Goal: Task Accomplishment & Management: Use online tool/utility

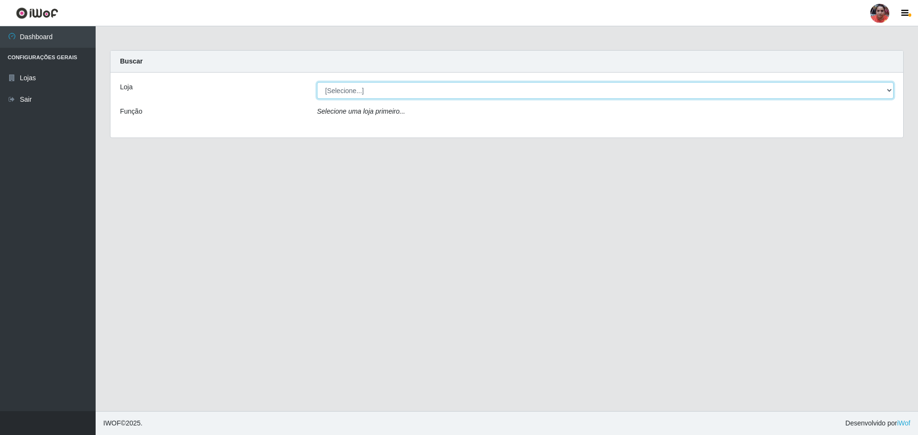
drag, startPoint x: 888, startPoint y: 92, endPoint x: 883, endPoint y: 94, distance: 5.9
click at [888, 92] on select "[Selecione...] Mar Vermelho - Loja 05" at bounding box center [605, 90] width 576 height 17
select select "252"
click at [317, 82] on select "[Selecione...] Mar Vermelho - Loja 05" at bounding box center [605, 90] width 576 height 17
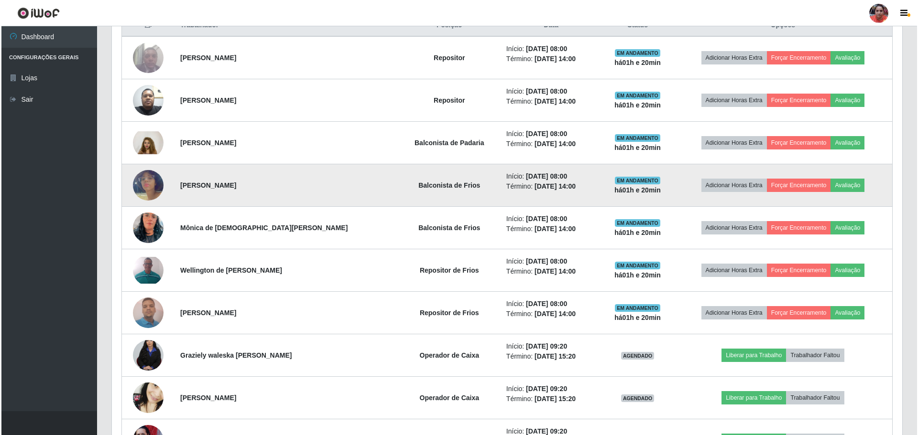
scroll to position [478, 0]
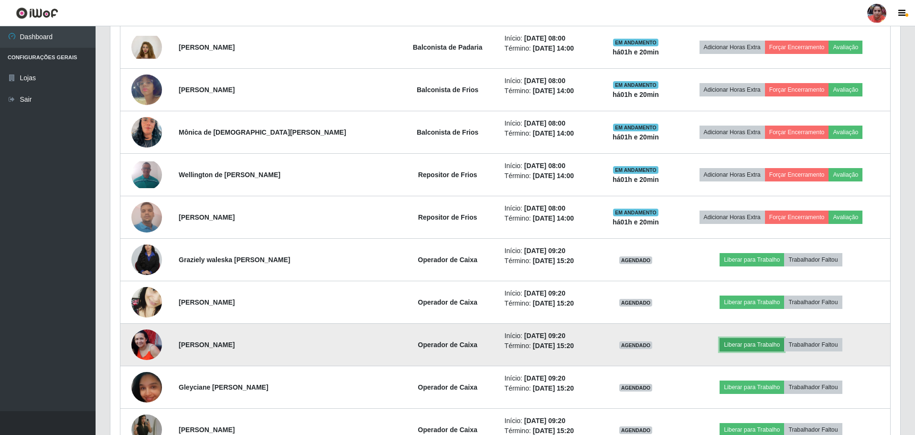
click at [730, 343] on button "Liberar para Trabalho" at bounding box center [752, 344] width 65 height 13
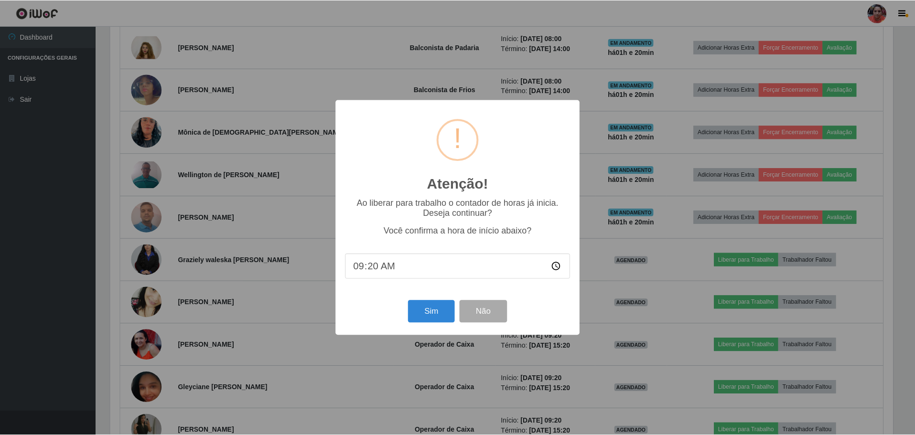
scroll to position [198, 785]
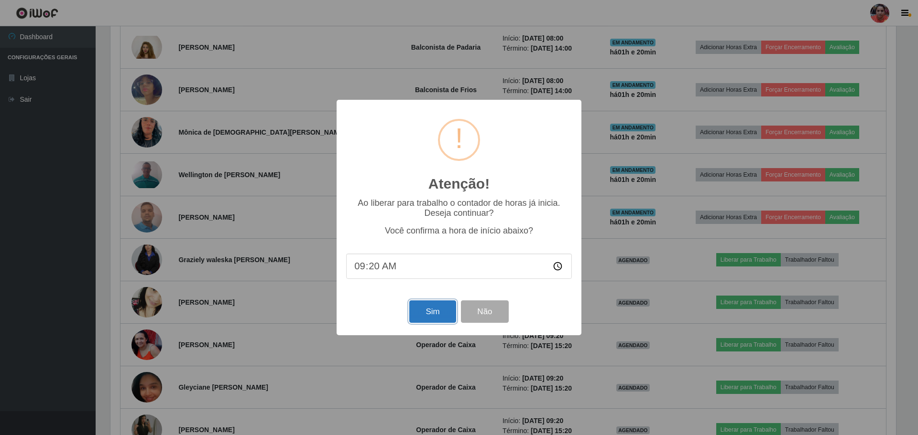
click at [419, 314] on button "Sim" at bounding box center [432, 312] width 46 height 22
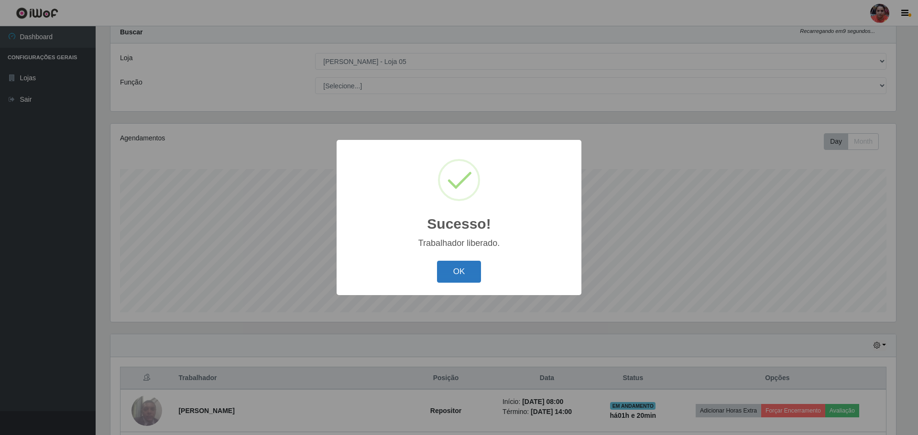
click at [452, 282] on button "OK" at bounding box center [459, 272] width 44 height 22
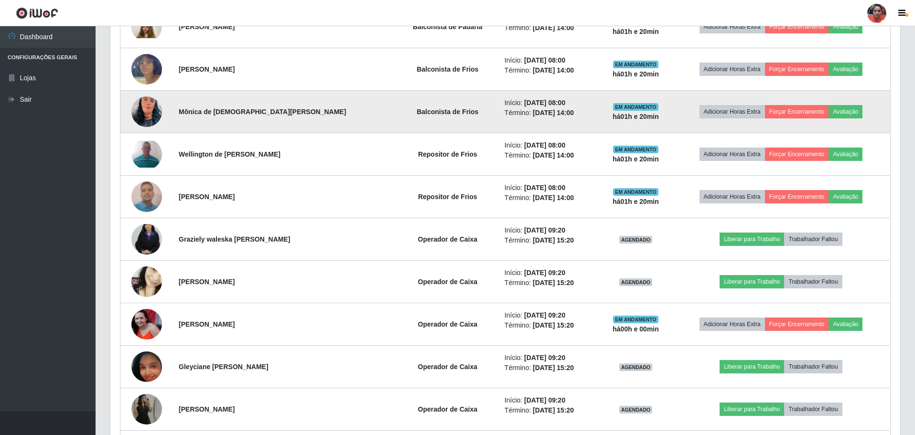
scroll to position [507, 0]
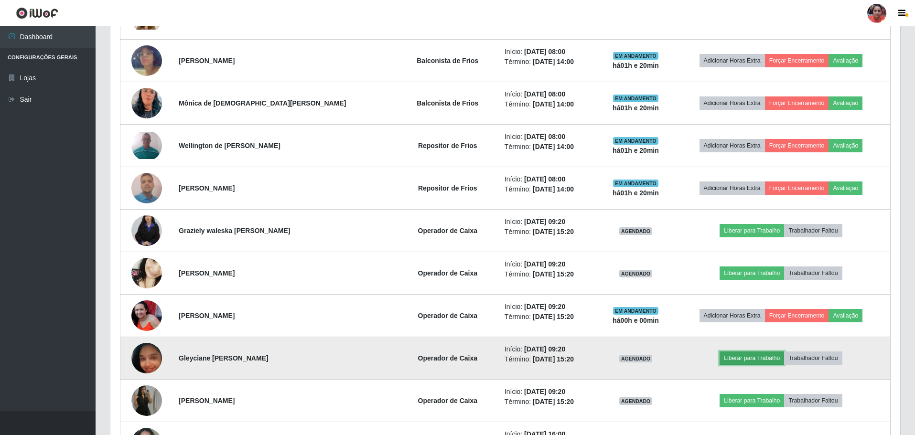
click at [746, 359] on button "Liberar para Trabalho" at bounding box center [752, 358] width 65 height 13
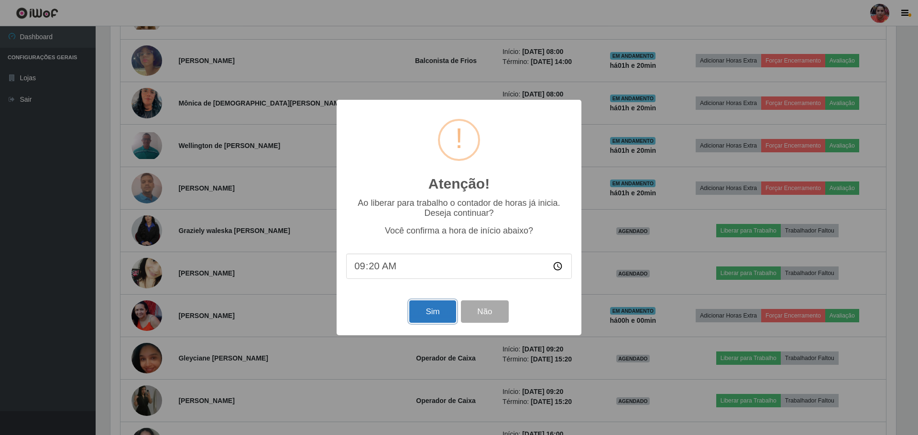
click at [433, 314] on button "Sim" at bounding box center [432, 312] width 46 height 22
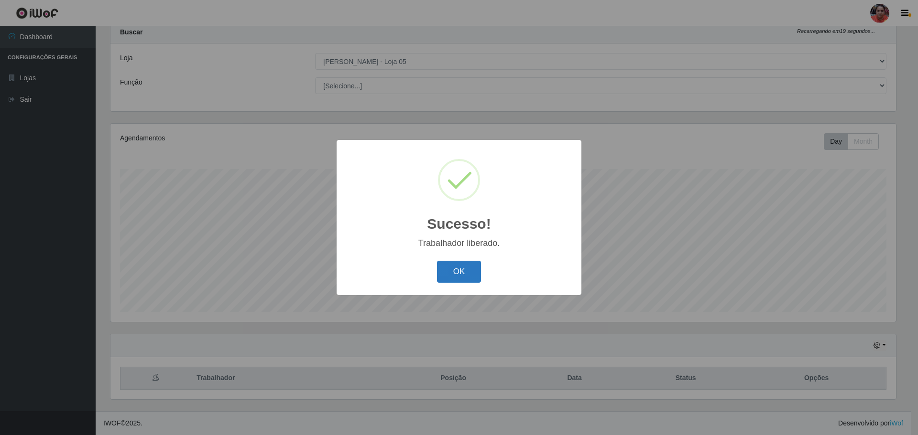
click at [473, 277] on button "OK" at bounding box center [459, 272] width 44 height 22
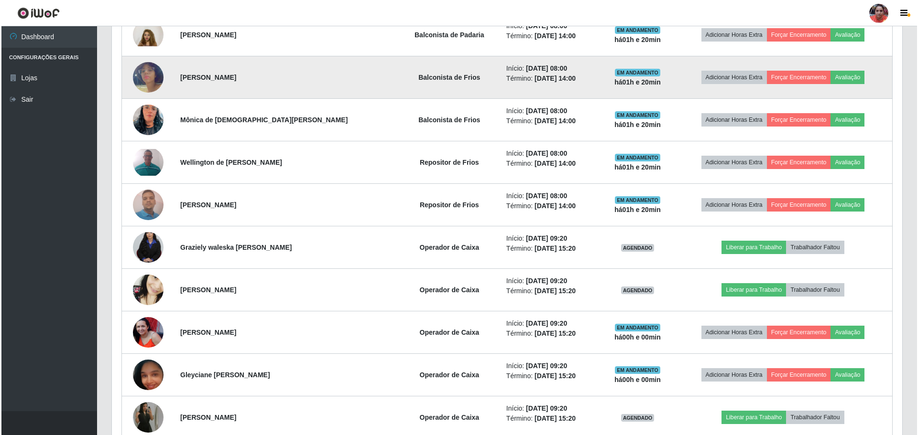
scroll to position [507, 0]
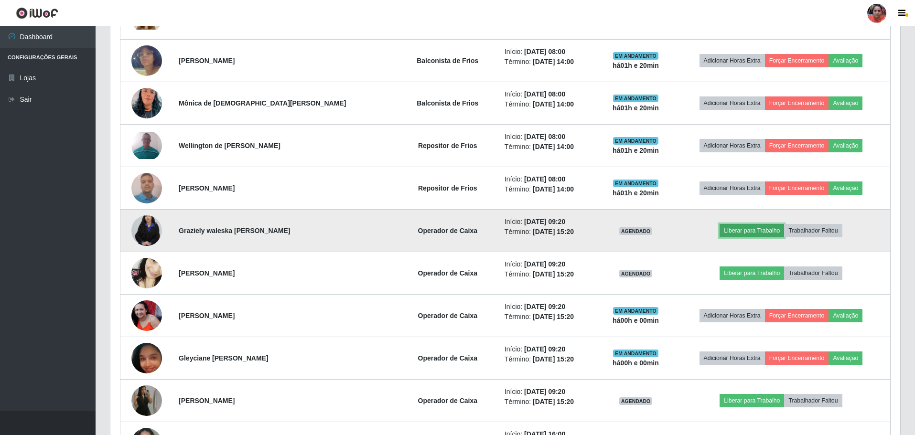
click at [738, 232] on button "Liberar para Trabalho" at bounding box center [752, 230] width 65 height 13
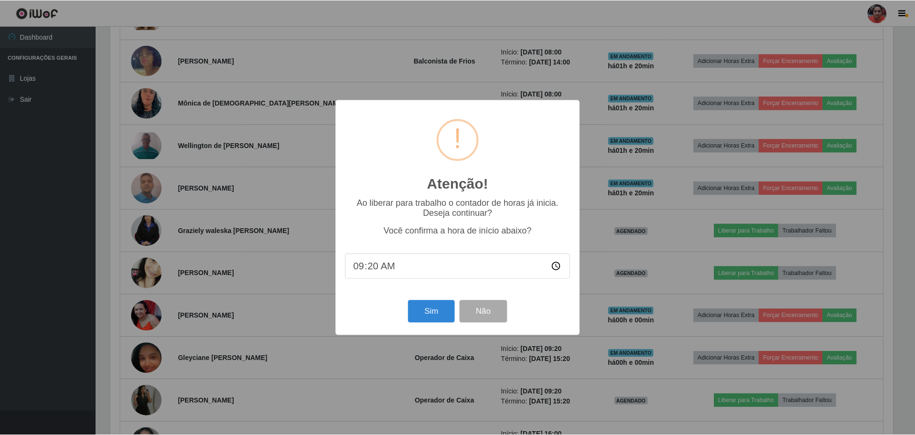
scroll to position [198, 785]
click at [432, 308] on button "Sim" at bounding box center [432, 312] width 46 height 22
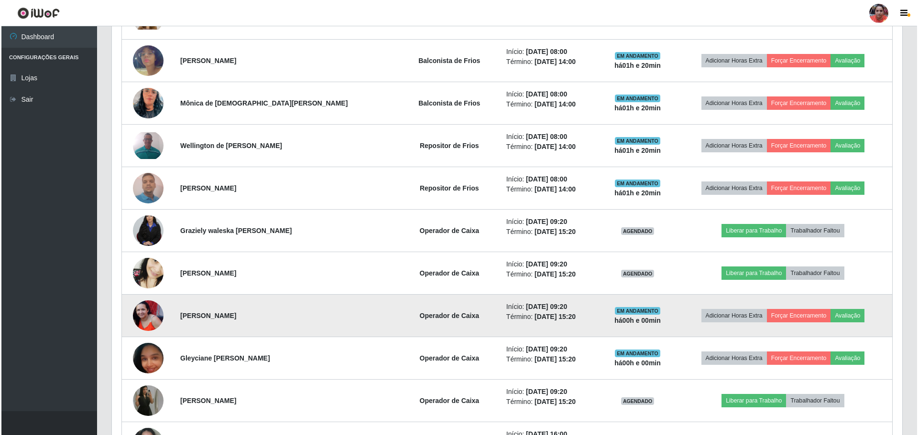
scroll to position [0, 0]
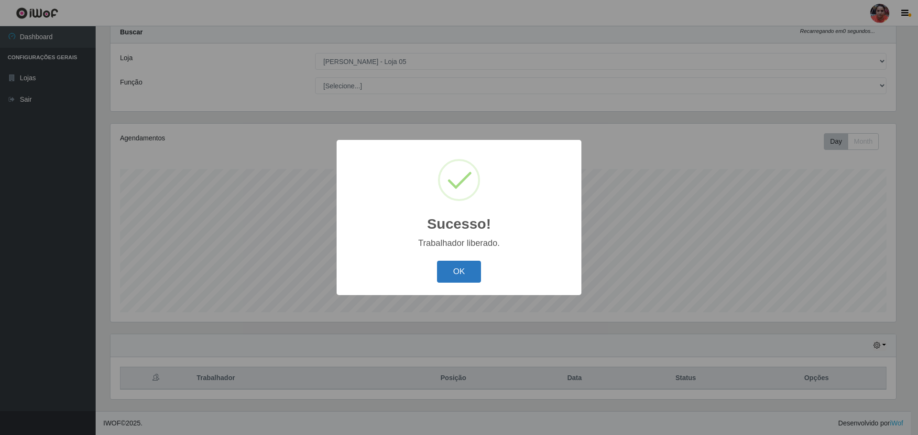
click at [456, 277] on button "OK" at bounding box center [459, 272] width 44 height 22
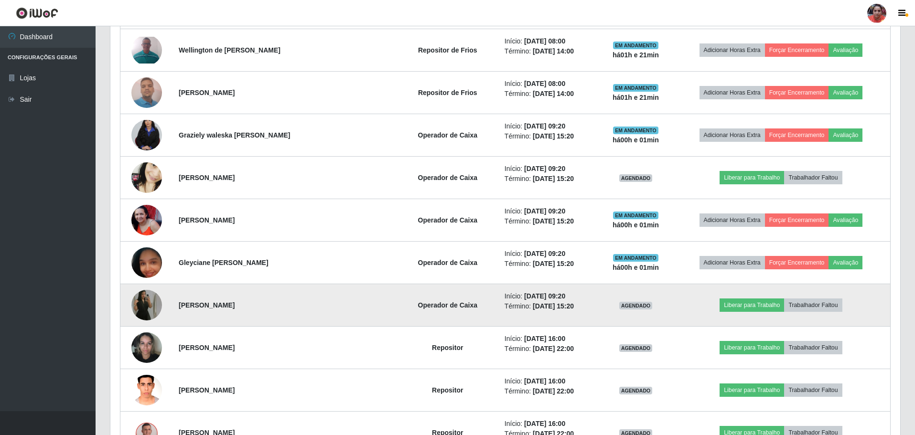
click at [142, 307] on img at bounding box center [146, 305] width 31 height 54
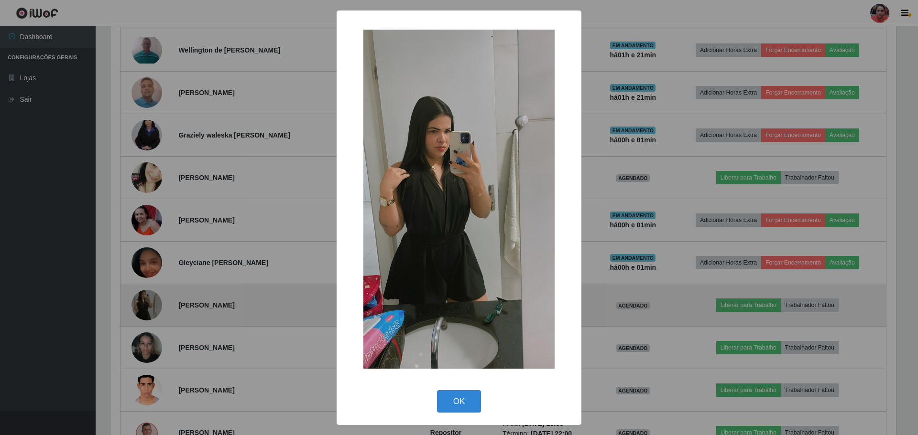
click at [142, 307] on div "× OK Cancel" at bounding box center [459, 217] width 918 height 435
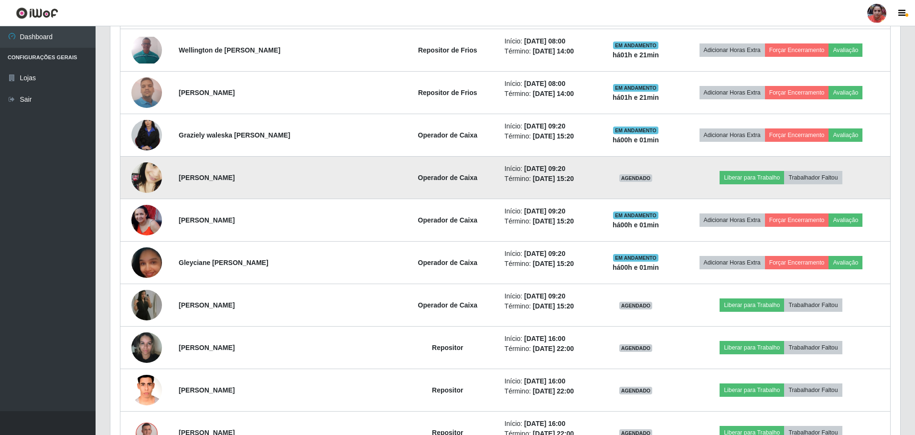
click at [149, 186] on img at bounding box center [146, 178] width 31 height 66
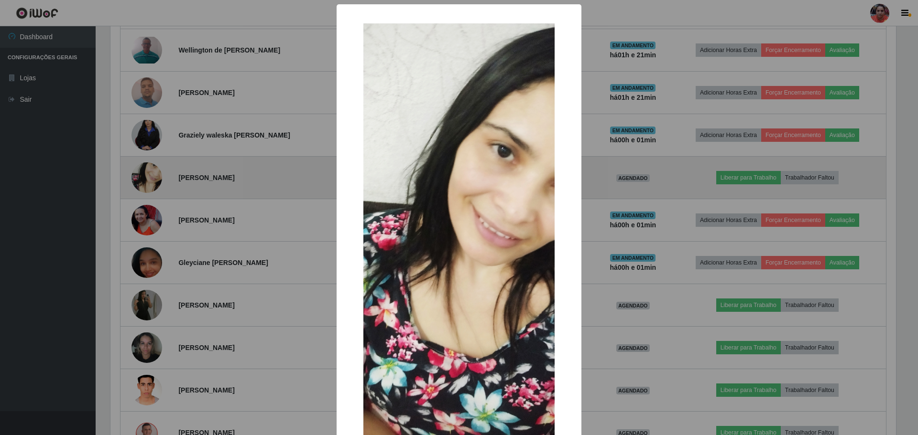
click at [149, 186] on div "× OK Cancel" at bounding box center [459, 217] width 918 height 435
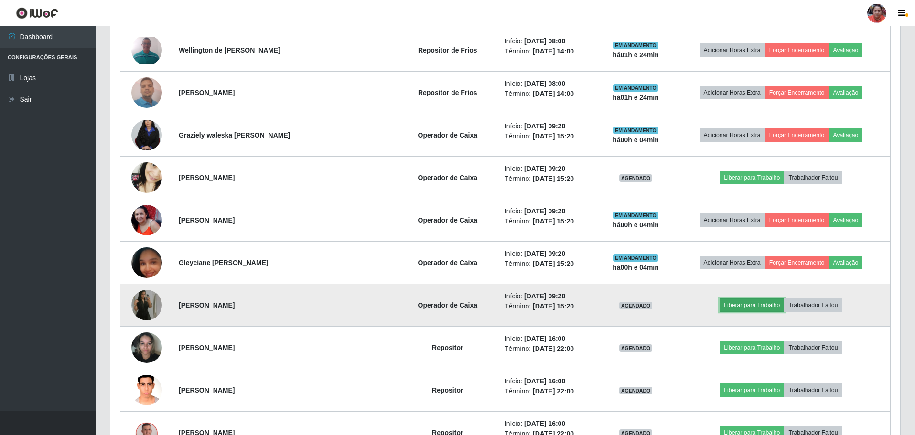
click at [752, 305] on button "Liberar para Trabalho" at bounding box center [752, 305] width 65 height 13
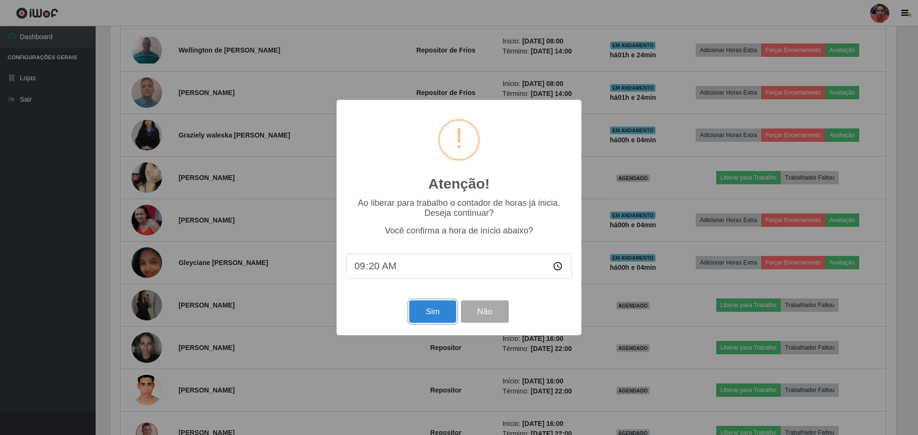
click at [438, 315] on button "Sim" at bounding box center [432, 312] width 46 height 22
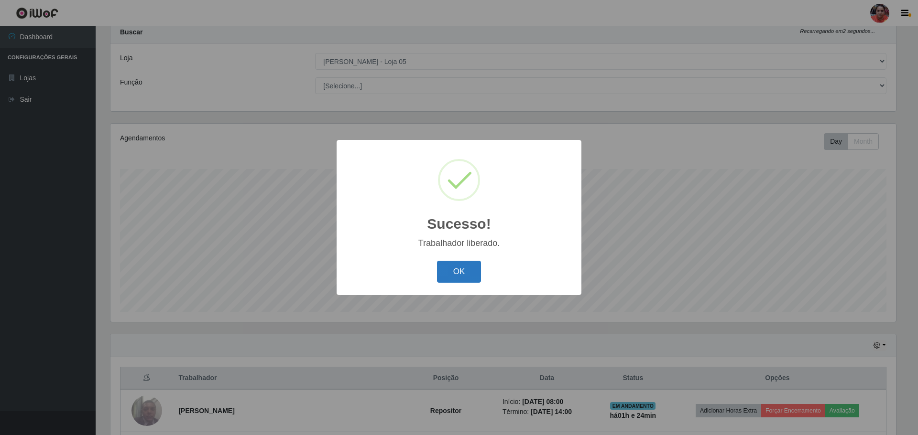
click at [469, 271] on button "OK" at bounding box center [459, 272] width 44 height 22
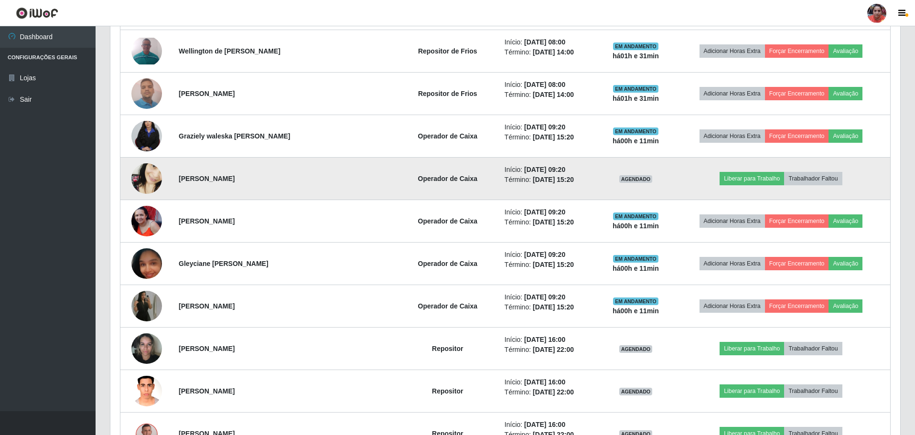
scroll to position [603, 0]
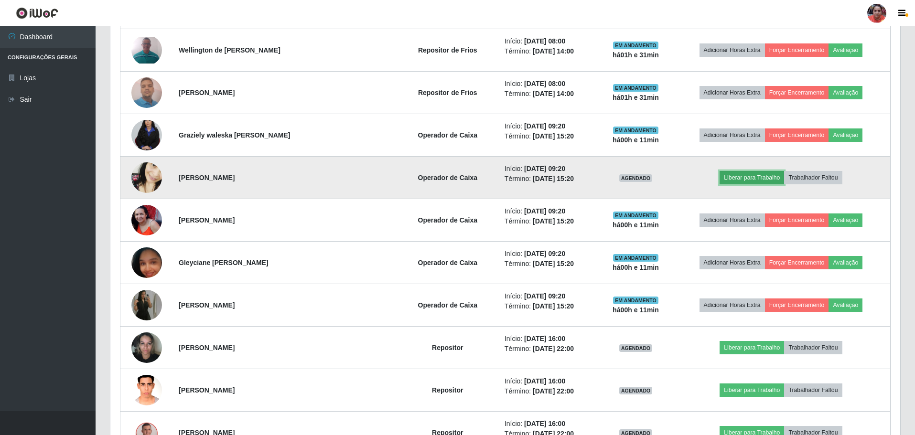
click at [732, 181] on button "Liberar para Trabalho" at bounding box center [752, 177] width 65 height 13
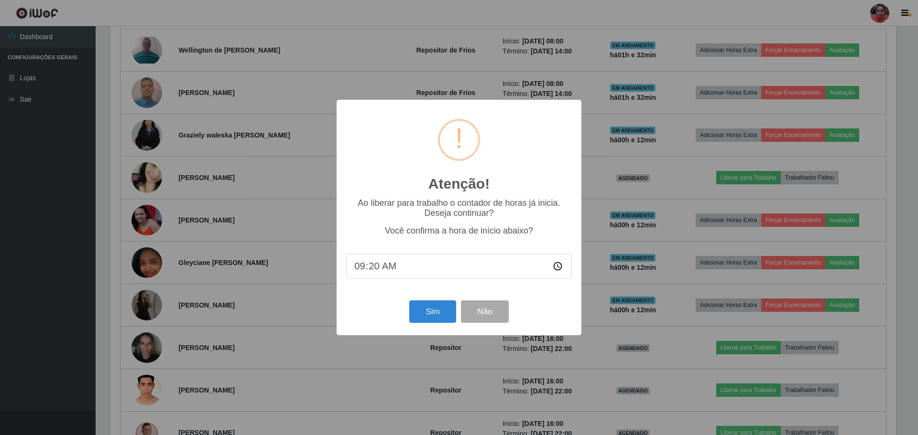
click at [394, 276] on input "09:20" at bounding box center [459, 266] width 226 height 25
click at [371, 267] on input "09:20" at bounding box center [459, 266] width 226 height 25
type input "09:19"
type input "09:59"
click at [382, 264] on input "09:59" at bounding box center [459, 266] width 226 height 25
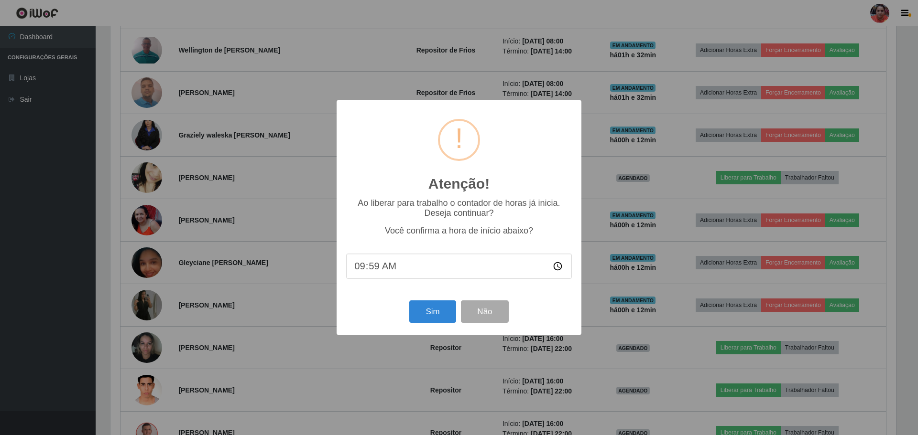
click at [368, 267] on input "09:59" at bounding box center [459, 266] width 226 height 25
click at [365, 269] on input "09:59" at bounding box center [459, 266] width 226 height 25
type input "08:59"
click at [558, 269] on input "time" at bounding box center [459, 266] width 226 height 25
type input "09:32"
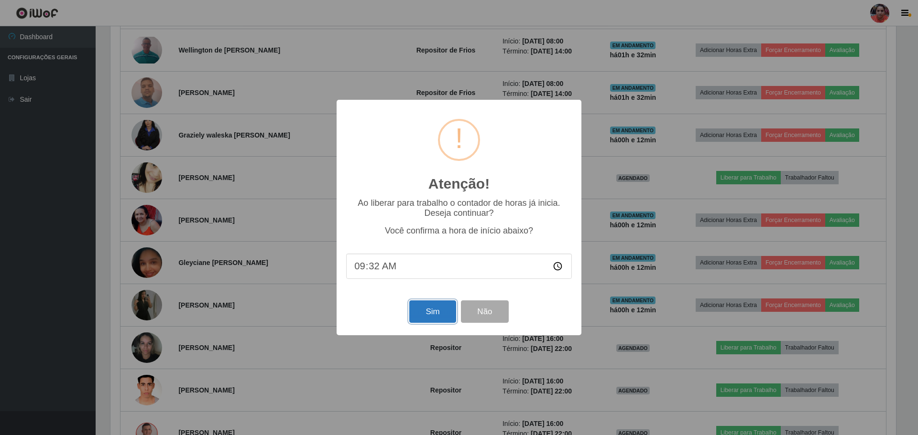
click at [438, 314] on button "Sim" at bounding box center [432, 312] width 46 height 22
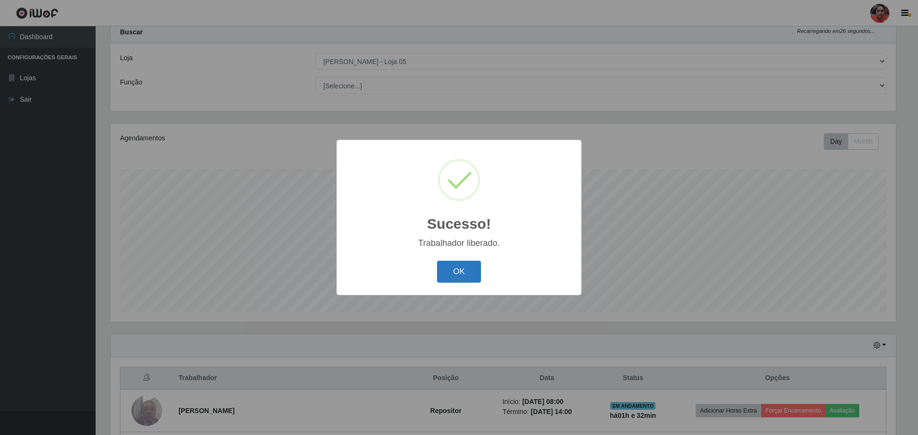
click at [463, 266] on button "OK" at bounding box center [459, 272] width 44 height 22
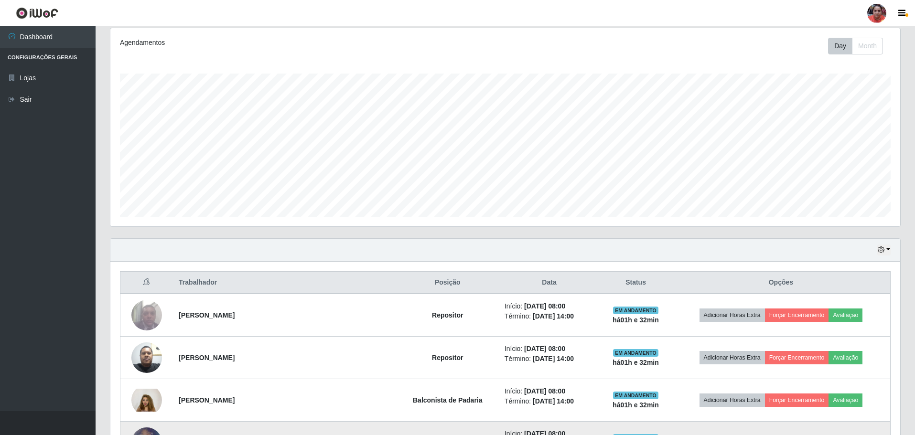
scroll to position [0, 0]
